Goal: Book appointment/travel/reservation

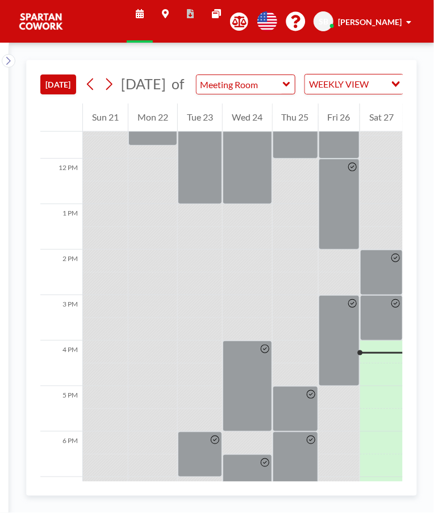
scroll to position [518, 0]
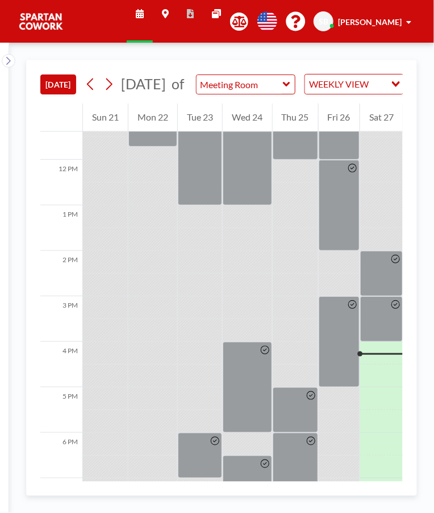
click at [389, 288] on div at bounding box center [382, 273] width 43 height 45
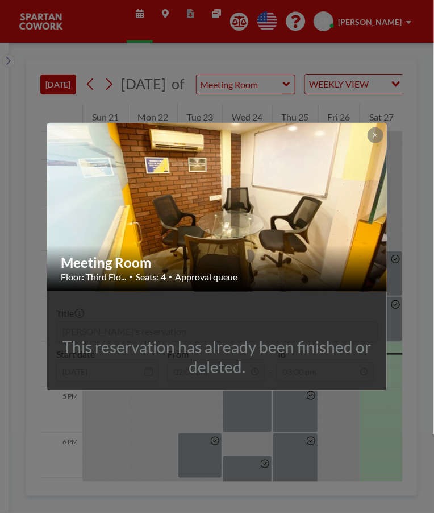
click at [375, 140] on button at bounding box center [376, 135] width 16 height 16
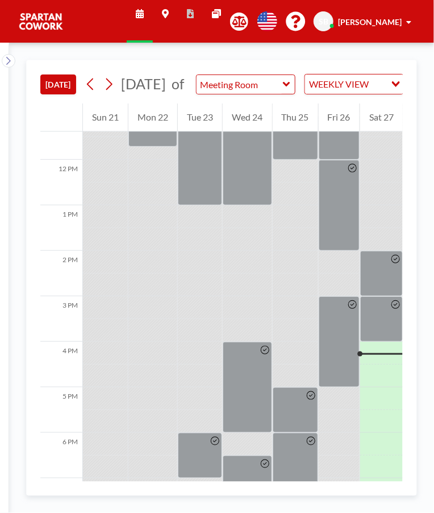
click at [350, 341] on div at bounding box center [352, 342] width 13 height 90
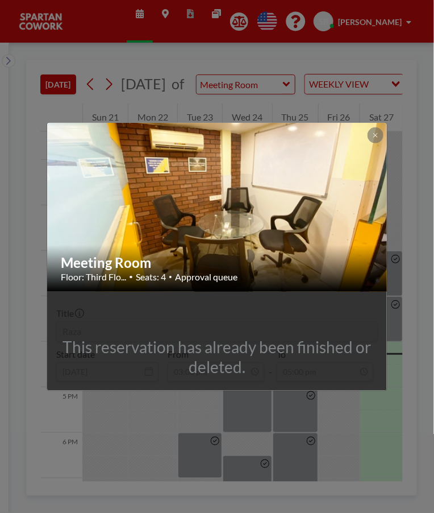
click at [375, 143] on button at bounding box center [376, 135] width 16 height 16
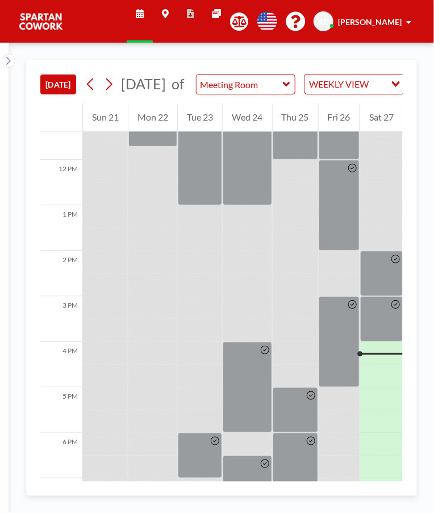
click at [391, 337] on div at bounding box center [396, 319] width 13 height 44
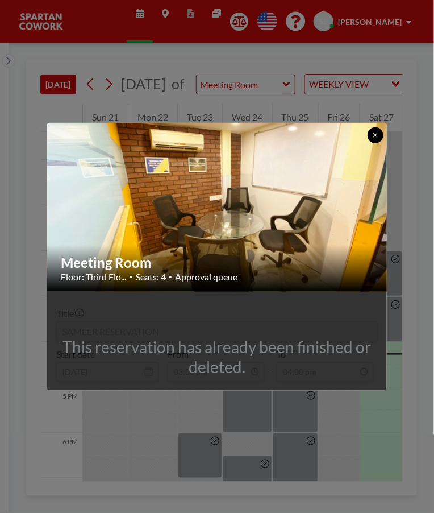
click at [375, 135] on icon at bounding box center [376, 135] width 4 height 4
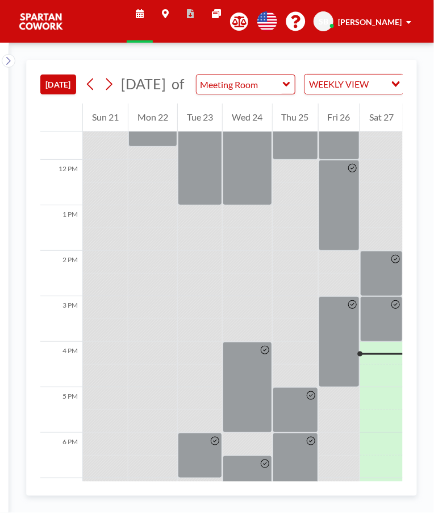
click at [263, 405] on div at bounding box center [265, 387] width 13 height 90
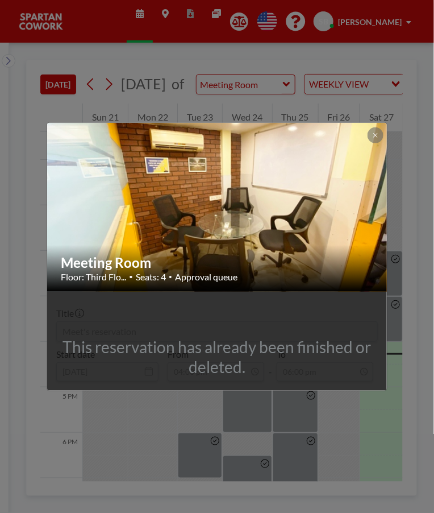
click at [376, 142] on button at bounding box center [376, 135] width 16 height 16
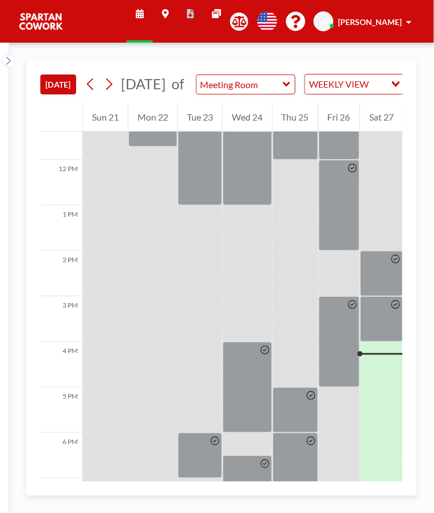
click at [308, 432] on div at bounding box center [311, 410] width 13 height 44
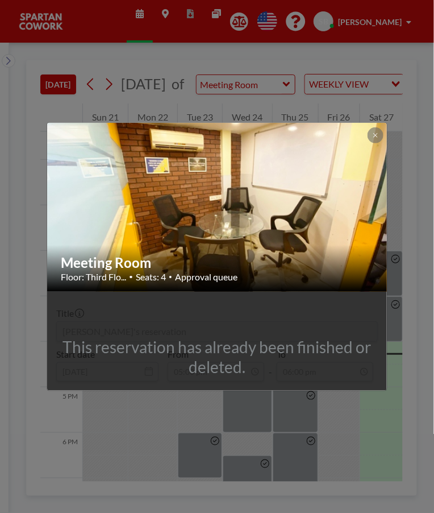
click at [375, 135] on icon at bounding box center [376, 135] width 4 height 4
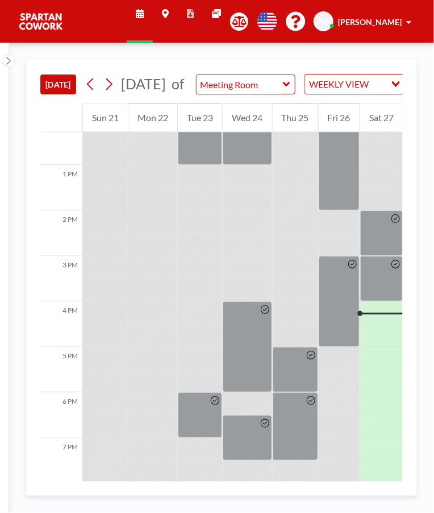
scroll to position [559, 0]
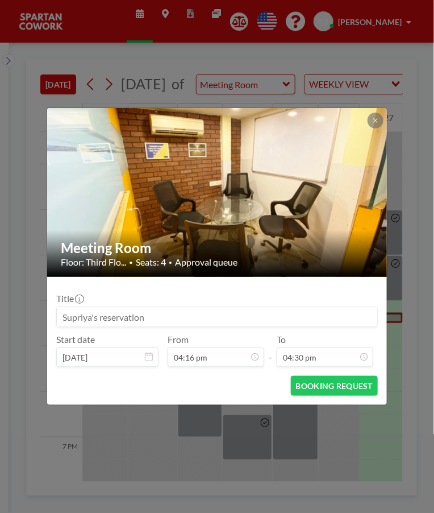
click at [371, 134] on img at bounding box center [217, 192] width 341 height 256
click at [374, 127] on button at bounding box center [376, 121] width 16 height 16
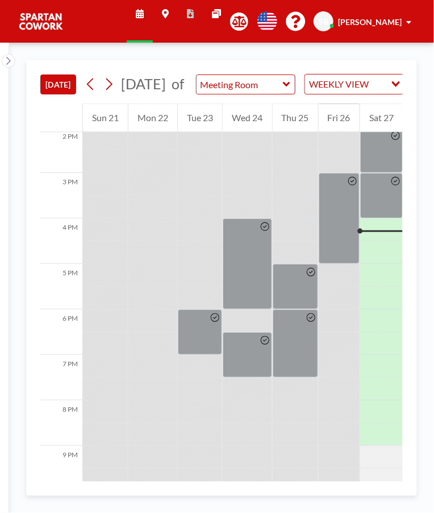
scroll to position [641, 0]
click at [251, 309] on div at bounding box center [247, 263] width 49 height 91
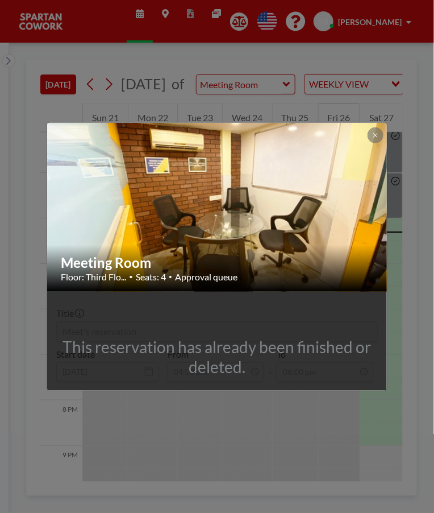
click at [377, 134] on icon at bounding box center [376, 135] width 4 height 4
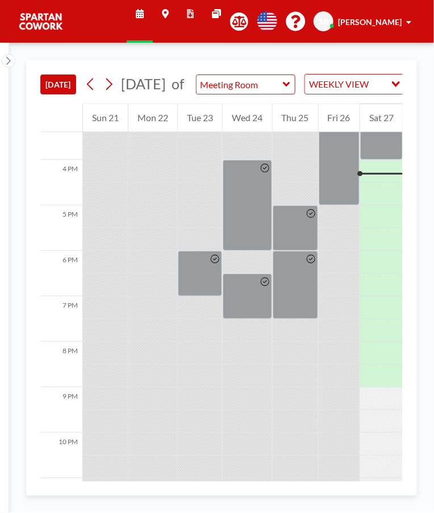
scroll to position [702, 0]
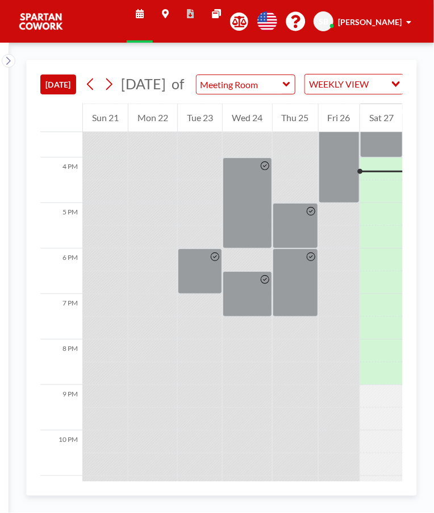
click at [379, 180] on div at bounding box center [382, 169] width 43 height 23
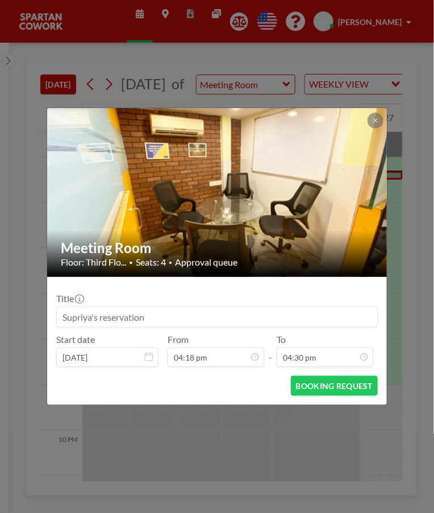
click at [423, 466] on div "Meeting Room Floor: Third Flo... • Seats: 4 • Approval queue Title Start date […" at bounding box center [217, 256] width 434 height 513
